Goal: Check status: Check status

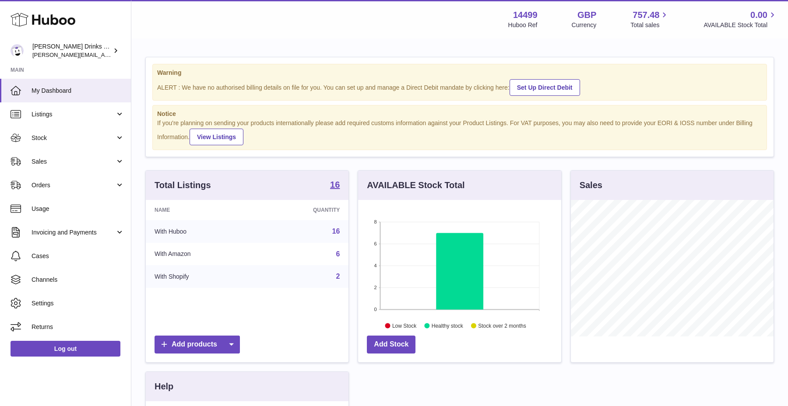
scroll to position [137, 203]
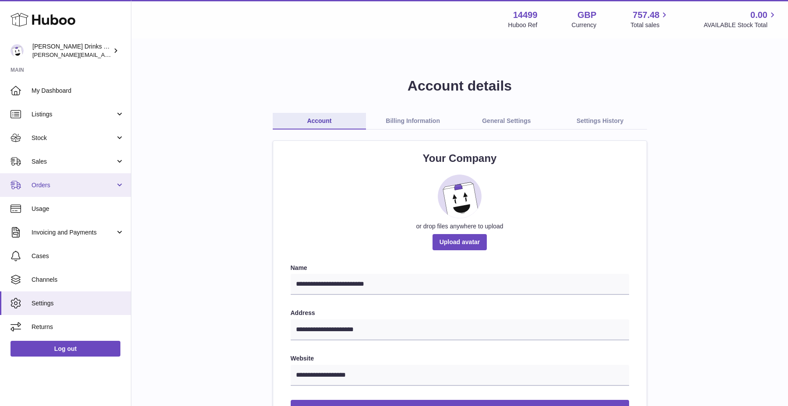
click at [66, 184] on span "Orders" at bounding box center [74, 185] width 84 height 8
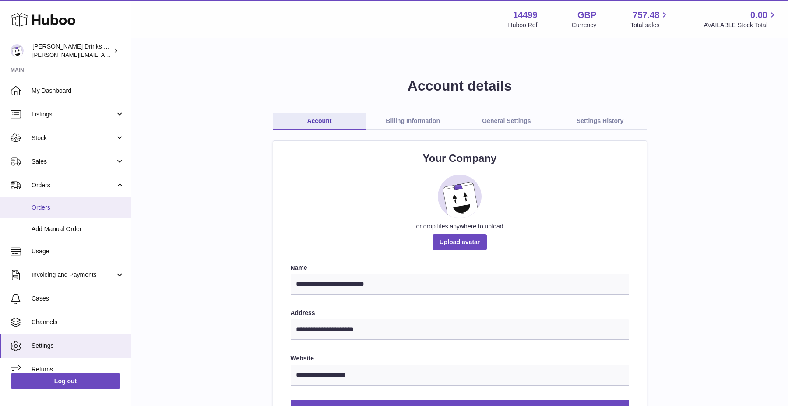
click at [67, 206] on span "Orders" at bounding box center [78, 208] width 93 height 8
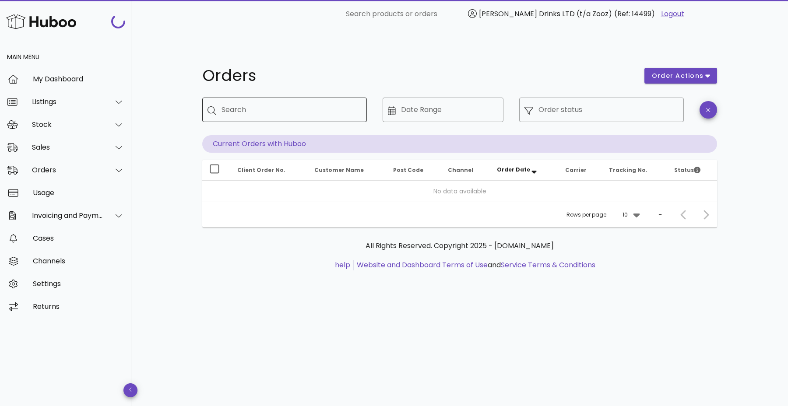
click at [313, 103] on input "Search" at bounding box center [290, 110] width 138 height 14
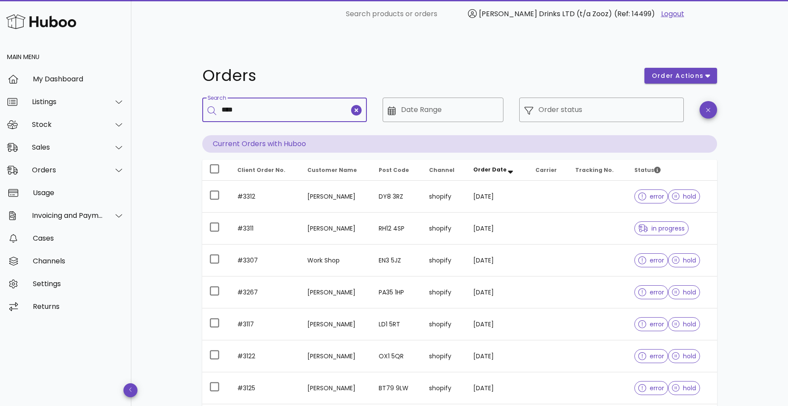
type input "****"
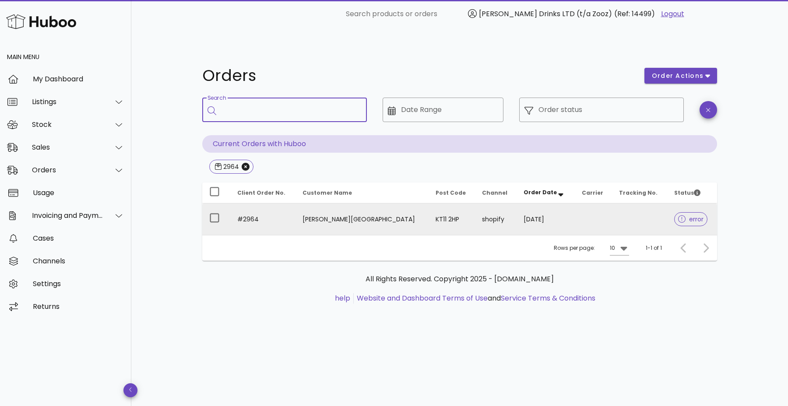
click at [358, 204] on td "[PERSON_NAME][GEOGRAPHIC_DATA]" at bounding box center [361, 220] width 133 height 32
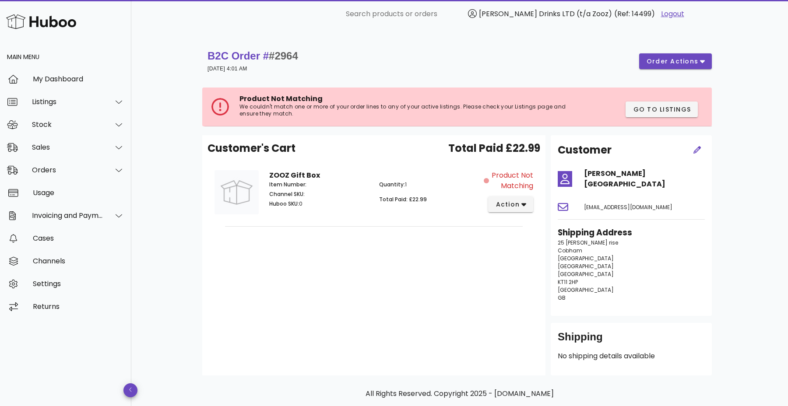
scroll to position [11, 0]
